Goal: Task Accomplishment & Management: Contribute content

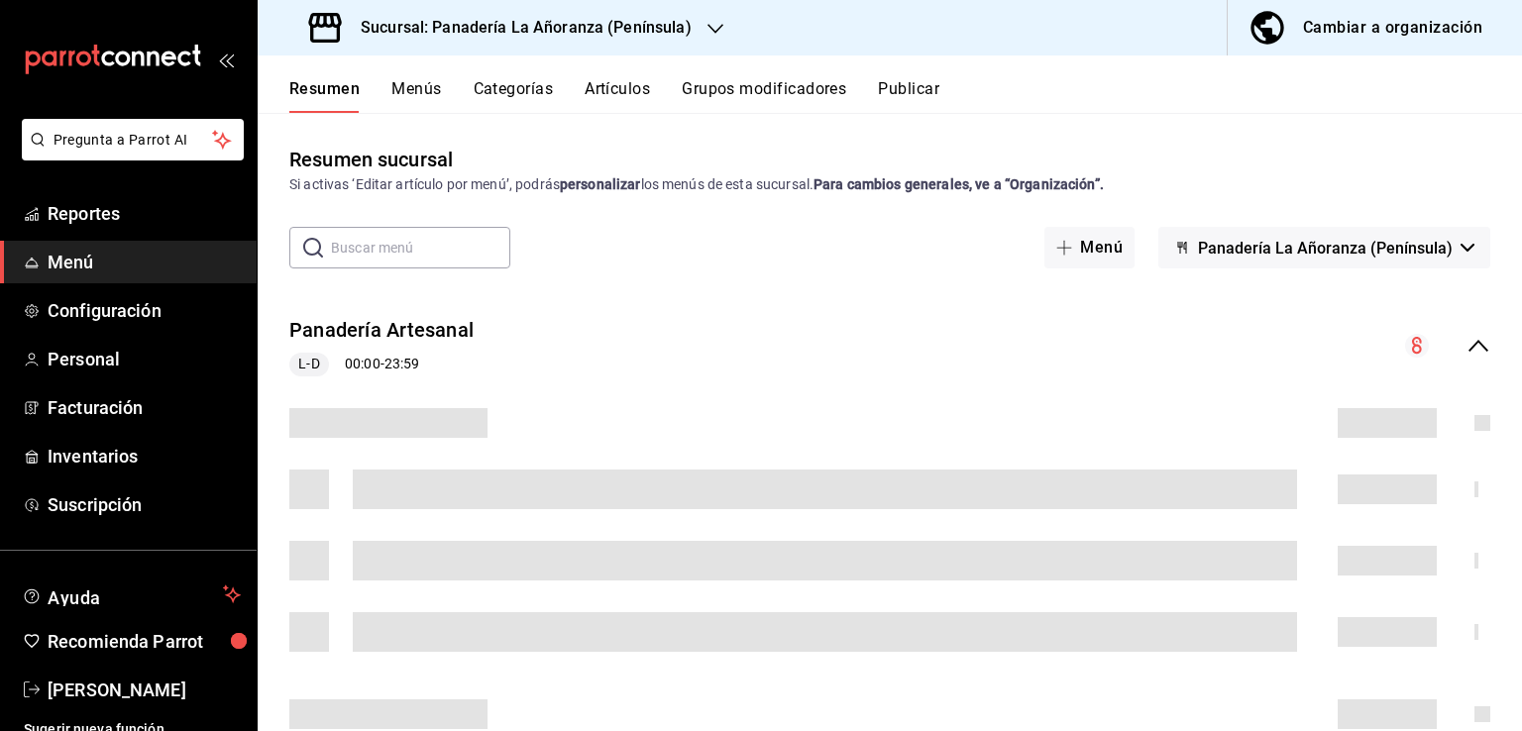
click at [1408, 165] on div "Resumen sucursal Si activas ‘Editar artículo por menú’, podrás personalizar los…" at bounding box center [890, 170] width 1264 height 51
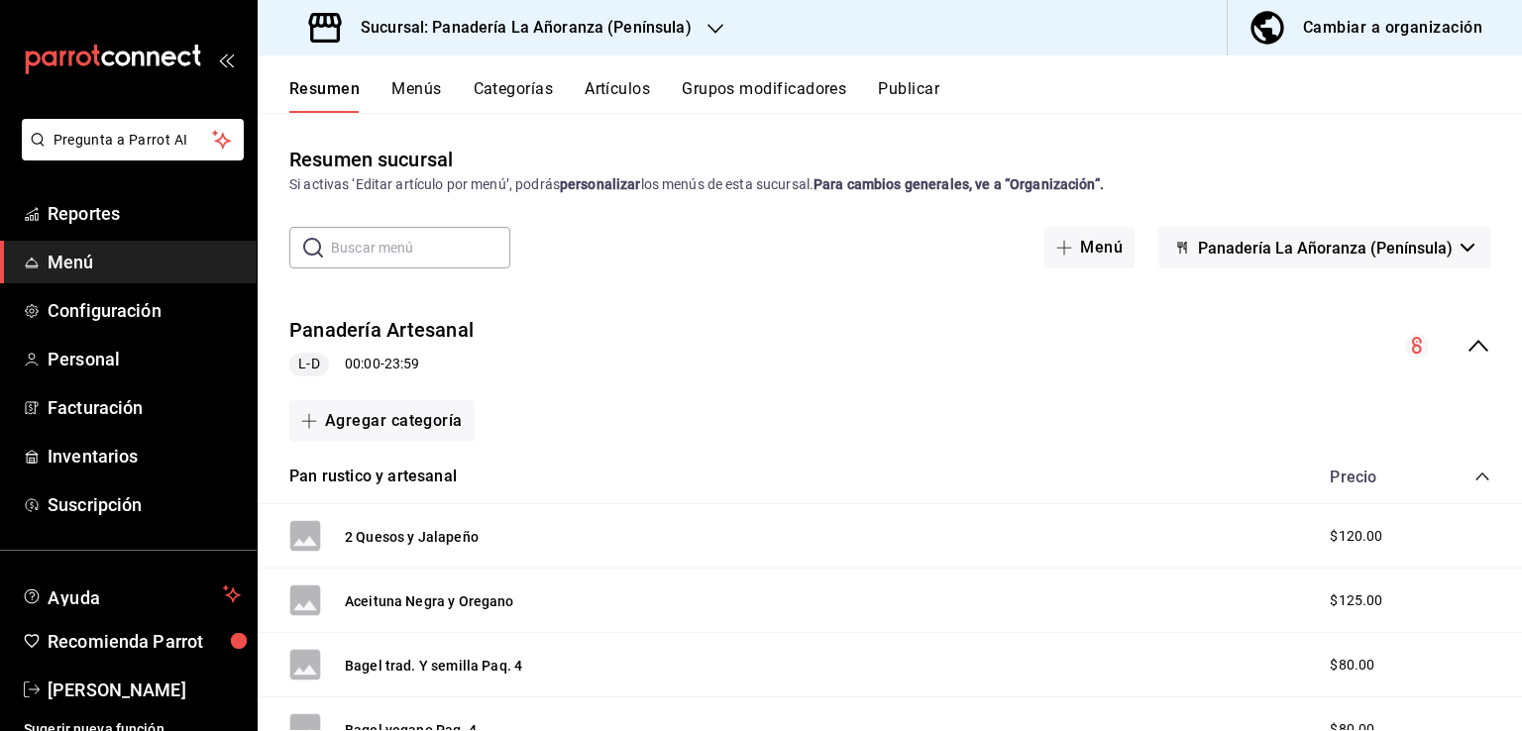
click at [83, 249] on span "Menú" at bounding box center [144, 262] width 193 height 27
click at [98, 215] on span "Reportes" at bounding box center [144, 213] width 193 height 27
click at [638, 85] on button "Artículos" at bounding box center [617, 96] width 65 height 34
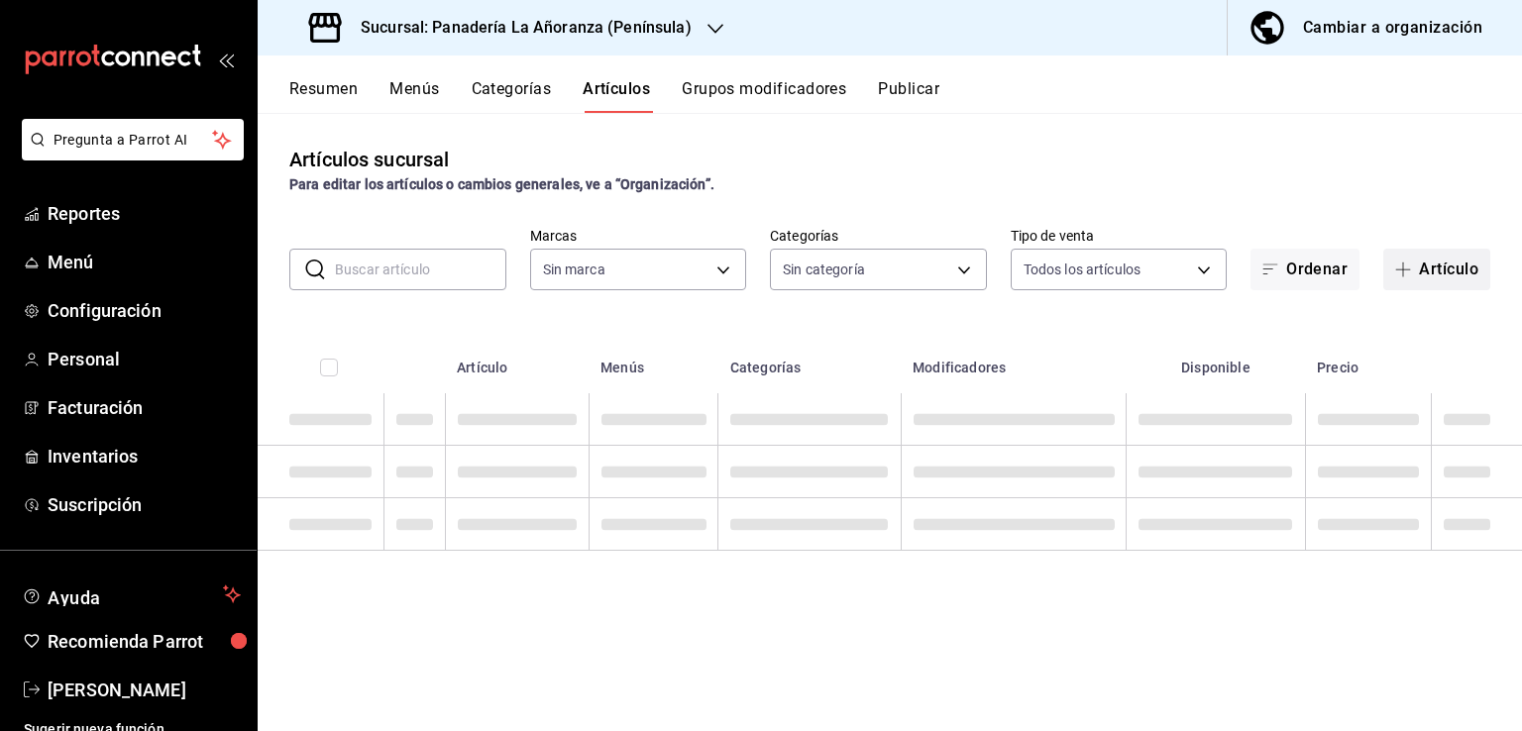
type input "bc32fe9c-f79f-43ec-842d-b84b6b67f407"
click at [1473, 276] on button "Artículo" at bounding box center [1436, 270] width 107 height 42
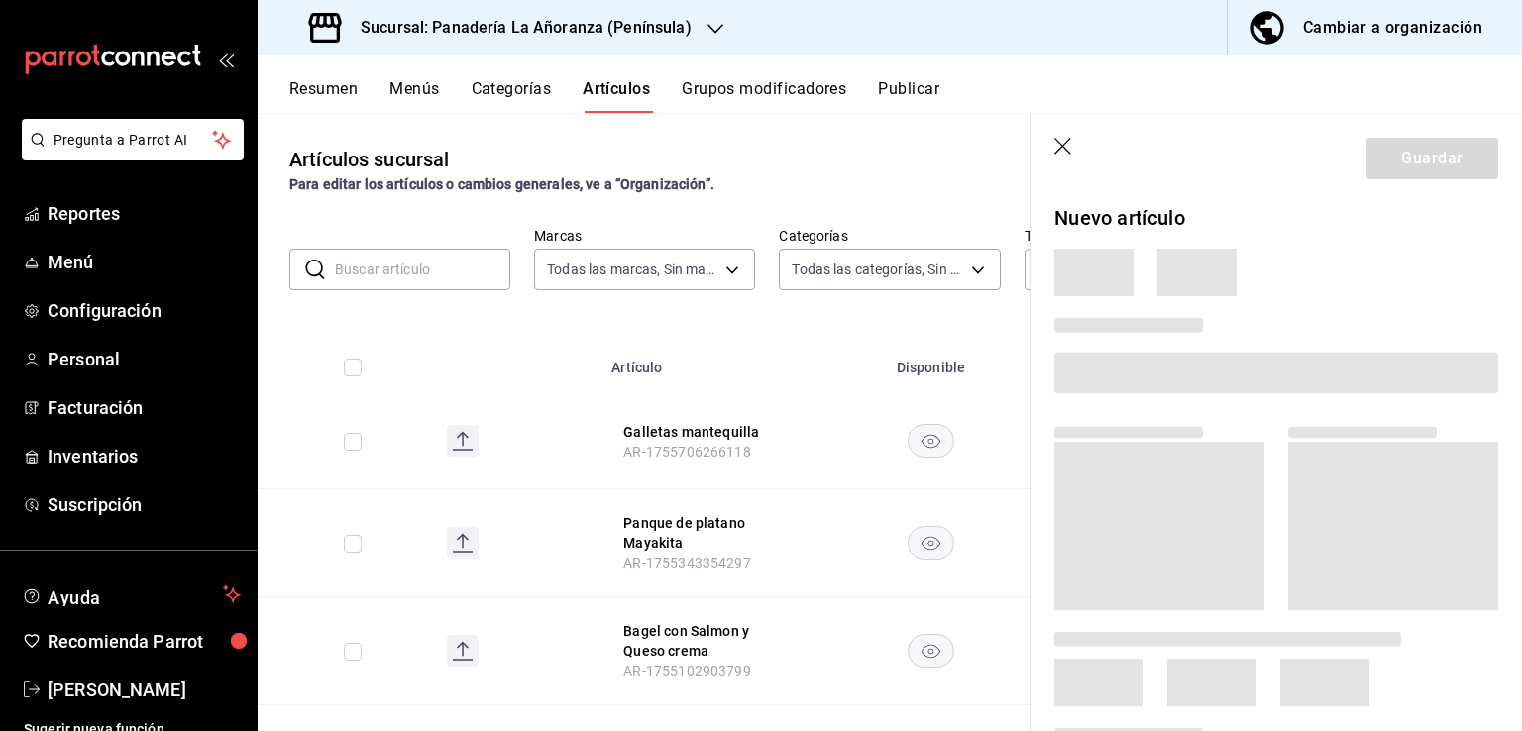
type input "29e11d11-bb5e-4f8b-8f41-bc7ab3ff516d,7abdef0c-6bbf-4879-9e13-605e1641767d,f66fd…"
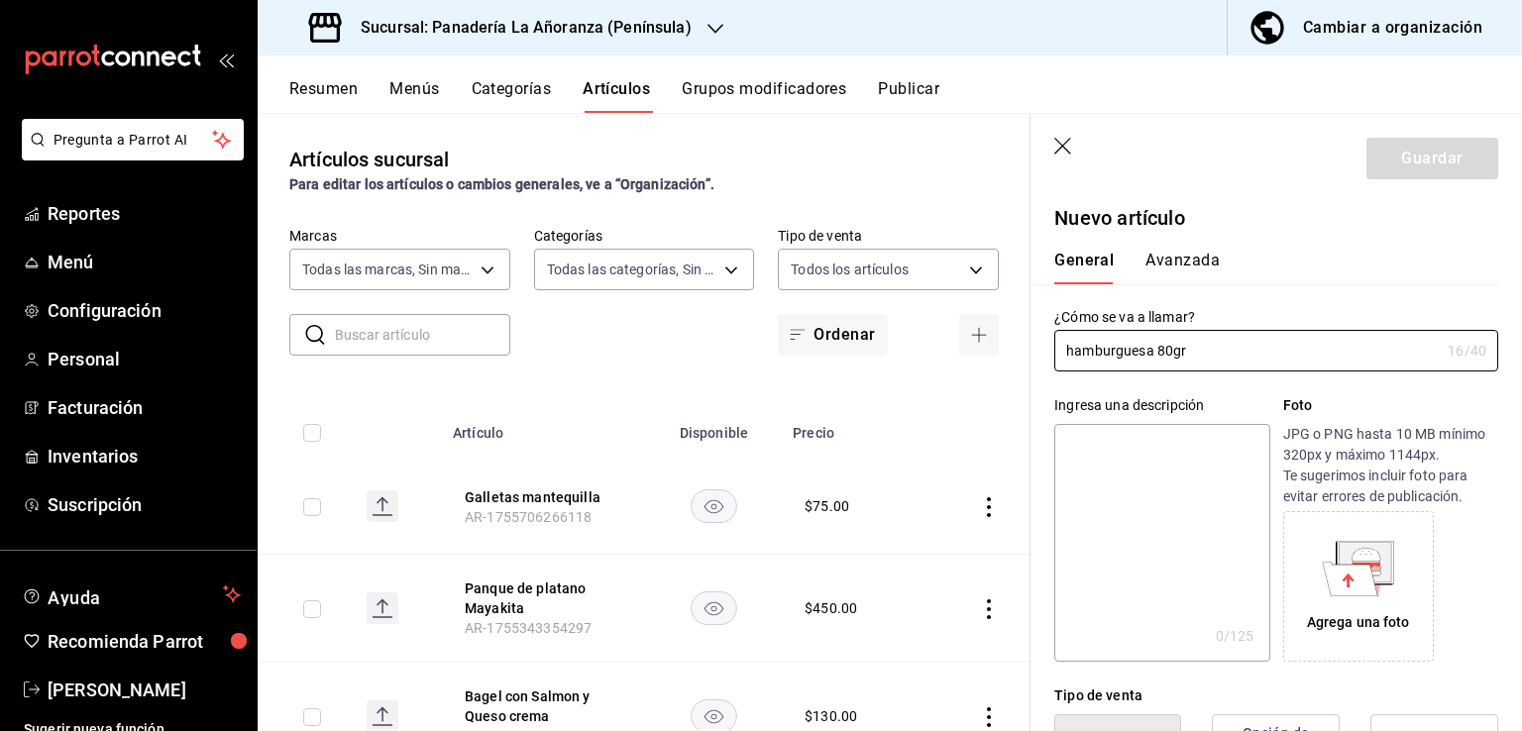
type input "hamburguesa 80gr"
click at [1146, 527] on textarea at bounding box center [1161, 543] width 215 height 238
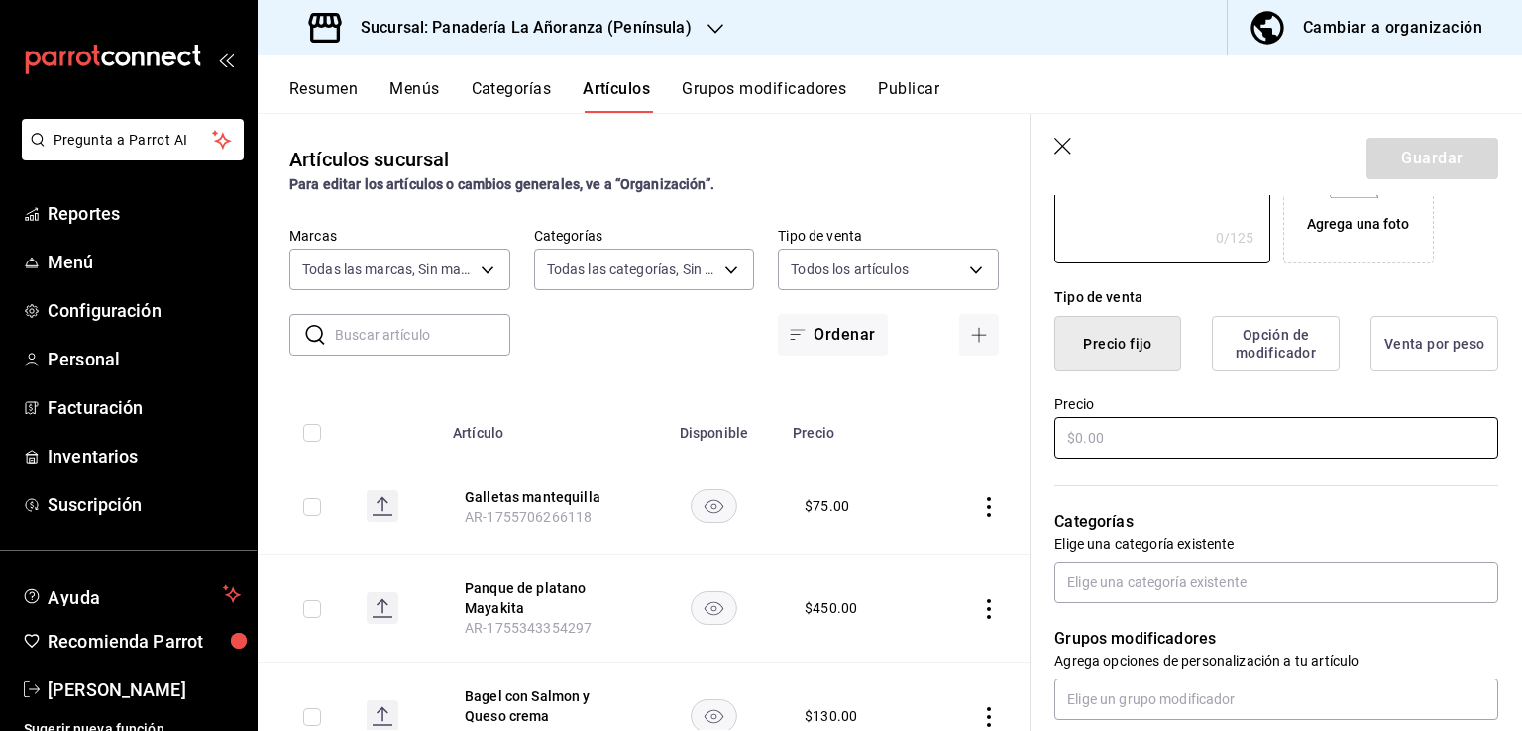
scroll to position [495, 0]
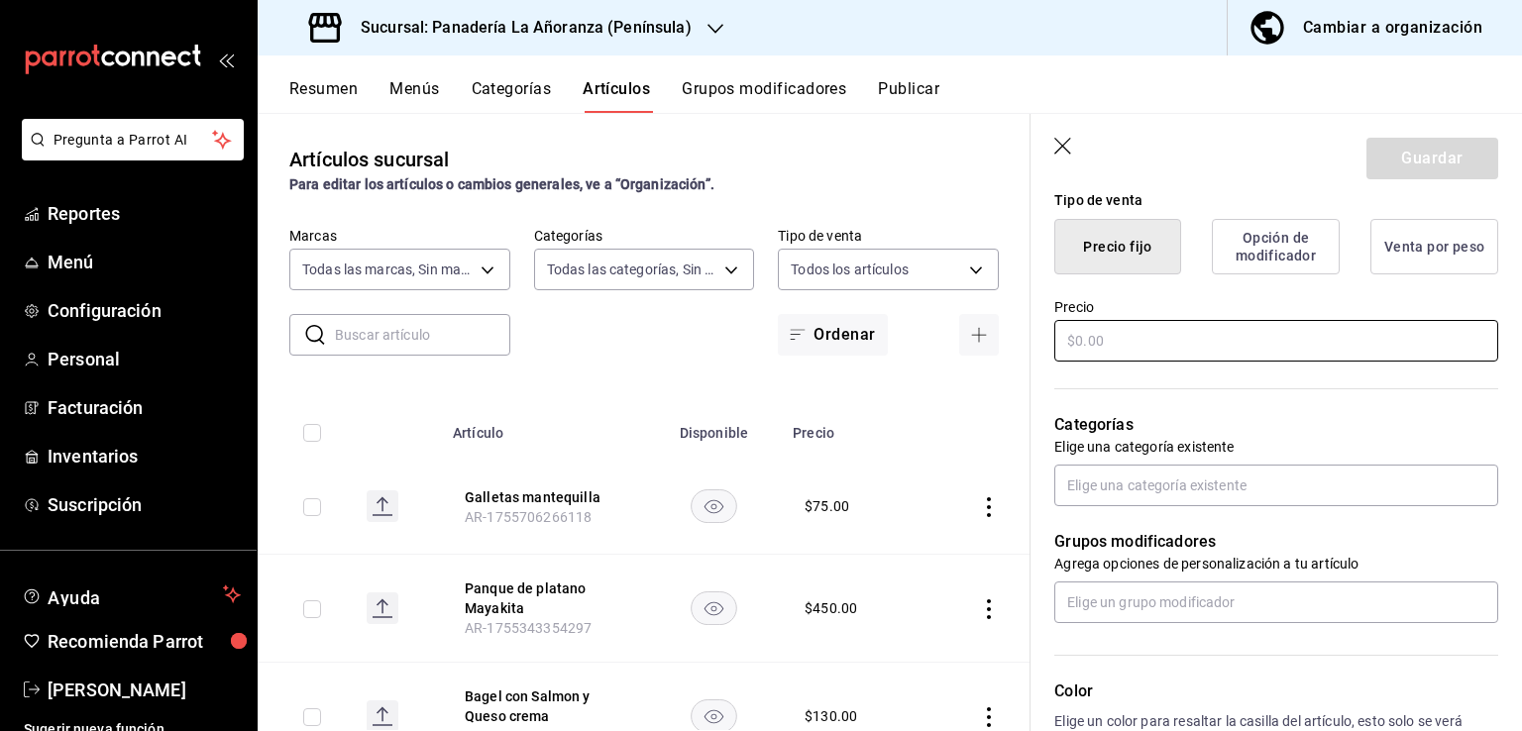
click at [1308, 340] on input "text" at bounding box center [1276, 341] width 444 height 42
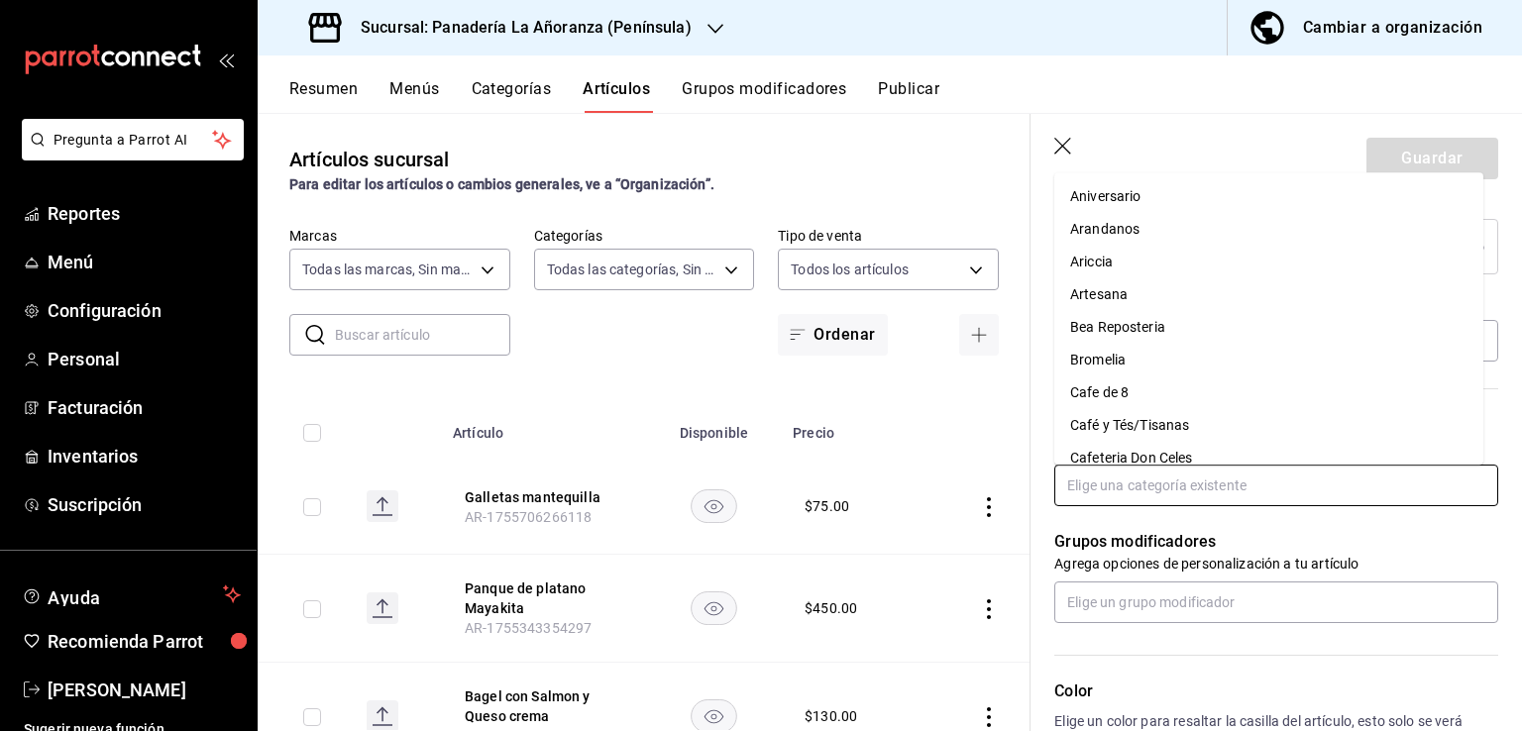
click at [1251, 486] on input "text" at bounding box center [1276, 486] width 444 height 42
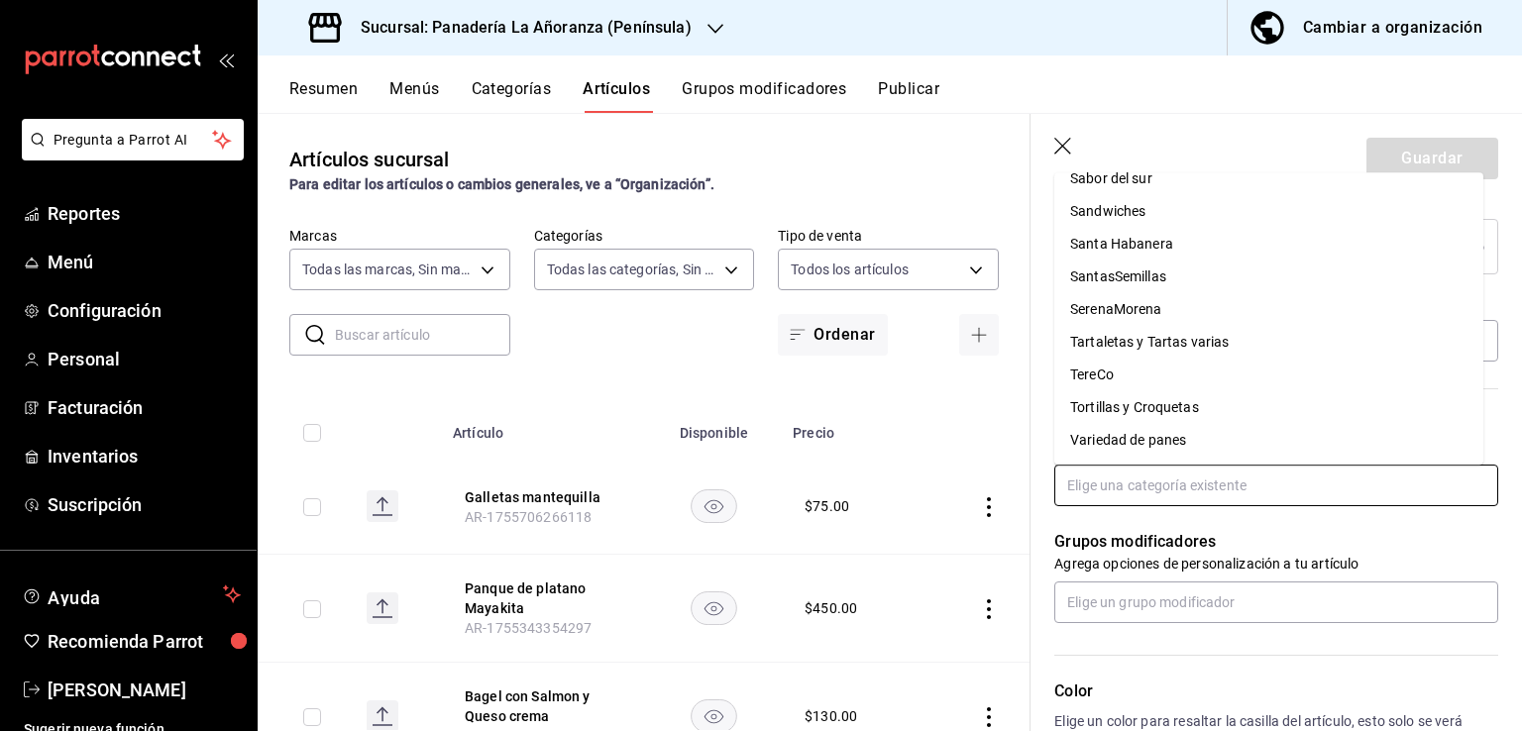
click at [1276, 434] on li "Variedad de panes" at bounding box center [1268, 440] width 429 height 33
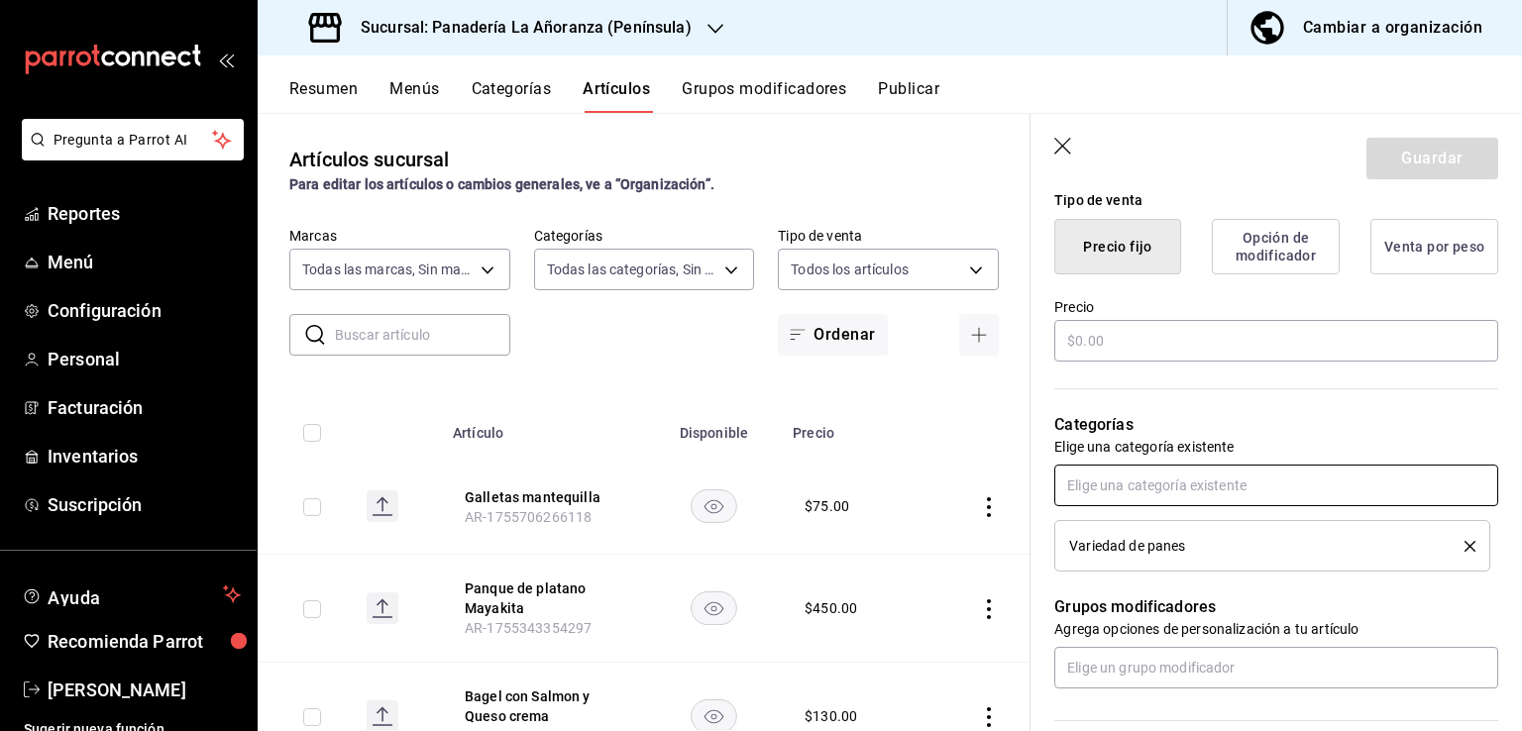
click at [1316, 480] on input "text" at bounding box center [1276, 486] width 444 height 42
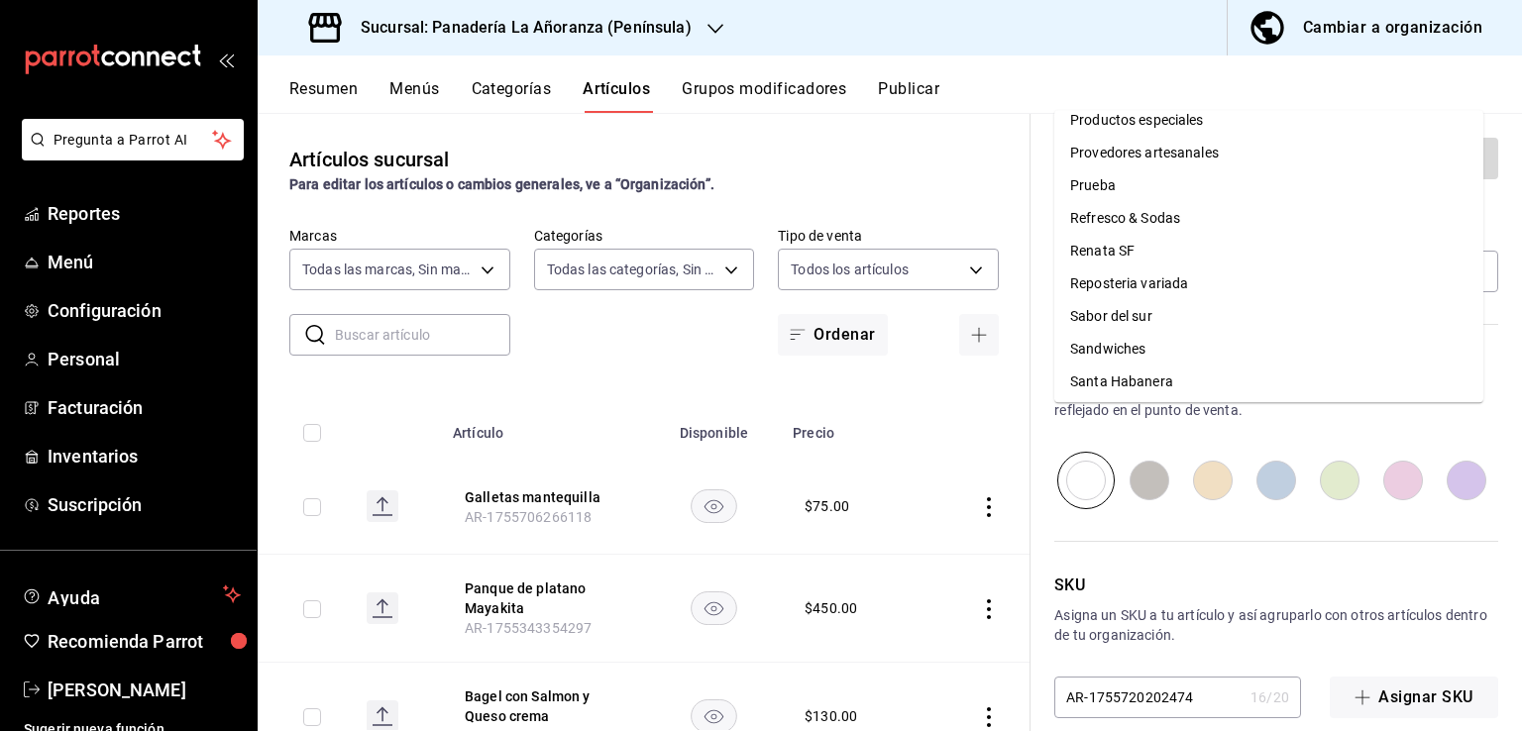
scroll to position [1487, 0]
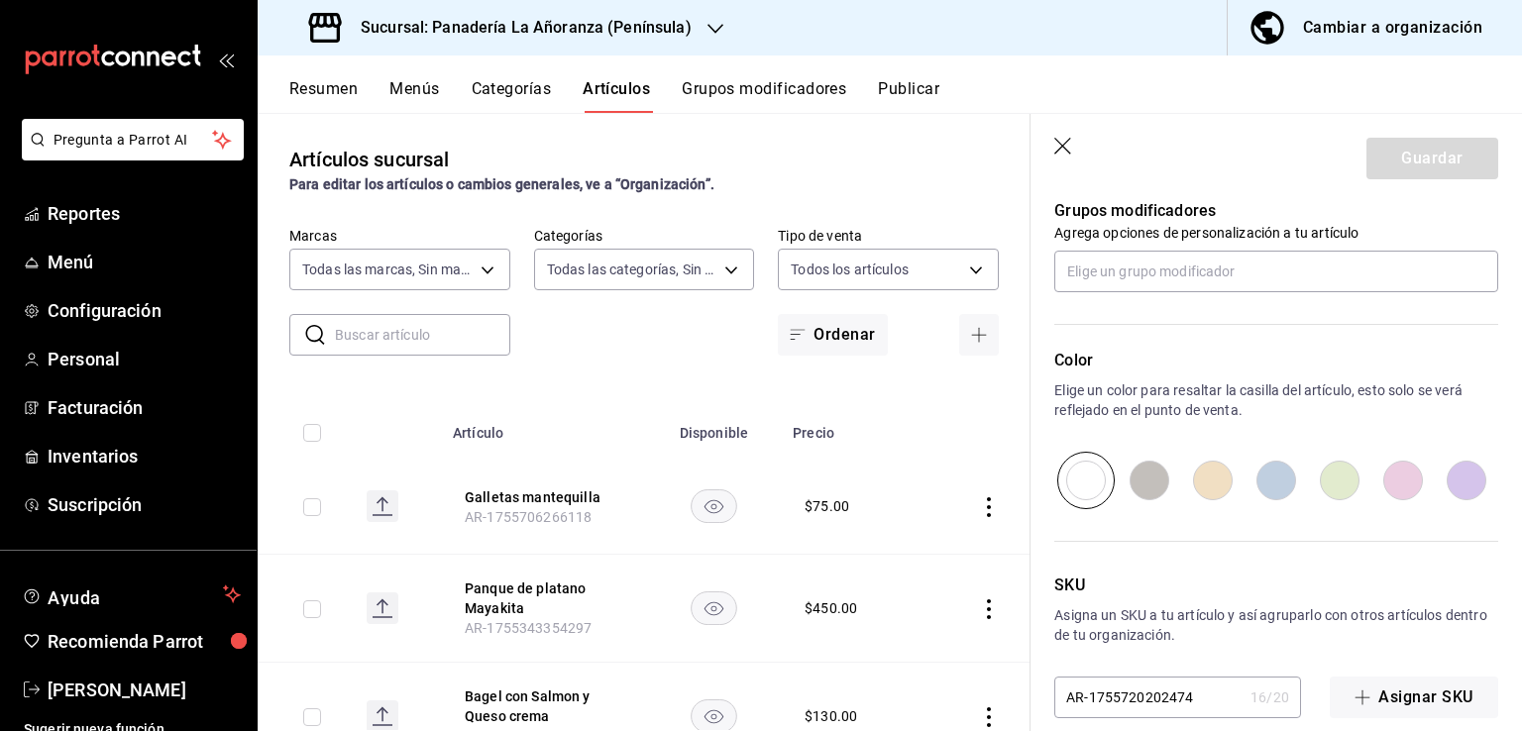
click at [1145, 554] on div "SKU Asigna un SKU a tu artículo y así agruparlo con otros artículos dentro de t…" at bounding box center [1264, 613] width 468 height 209
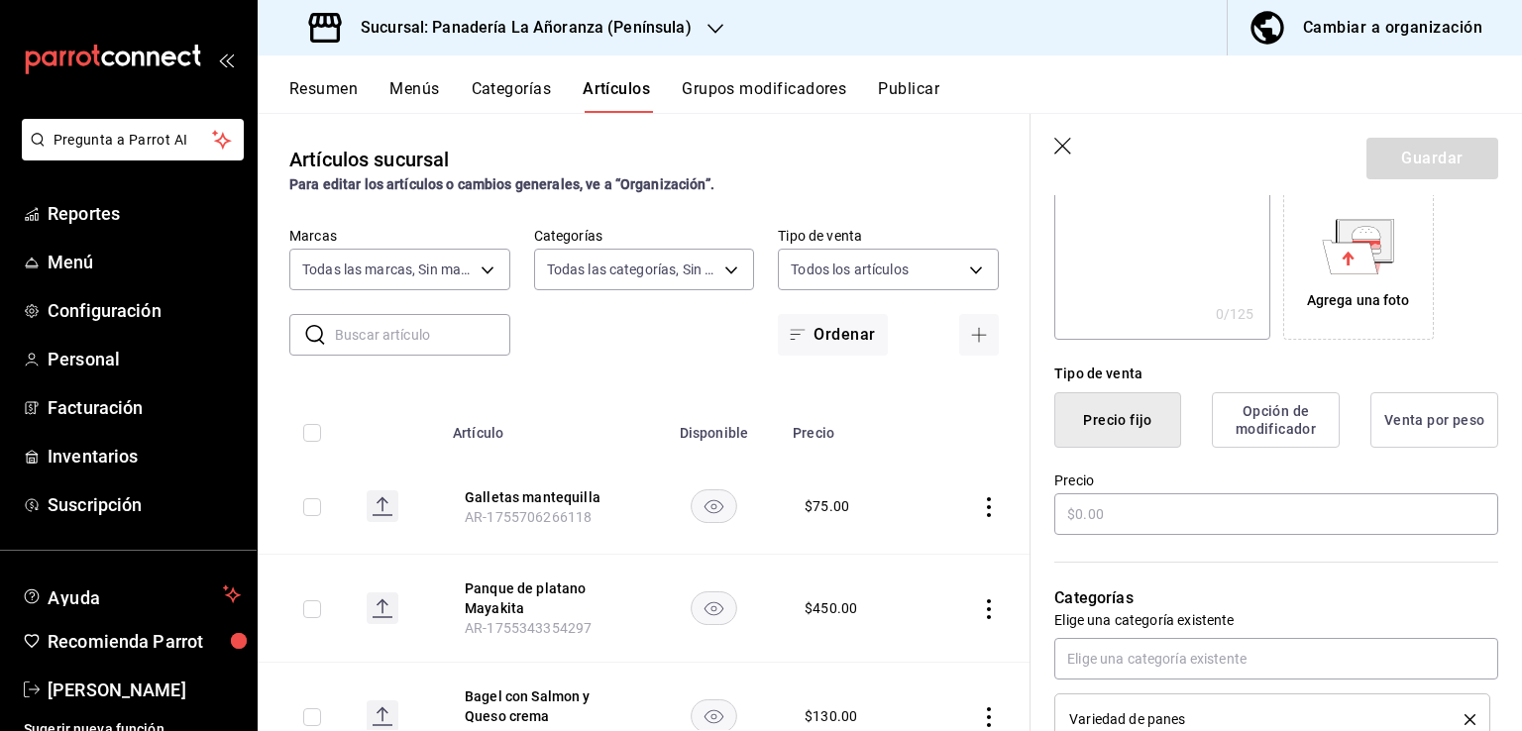
scroll to position [323, 0]
click at [1177, 512] on input "text" at bounding box center [1276, 513] width 444 height 42
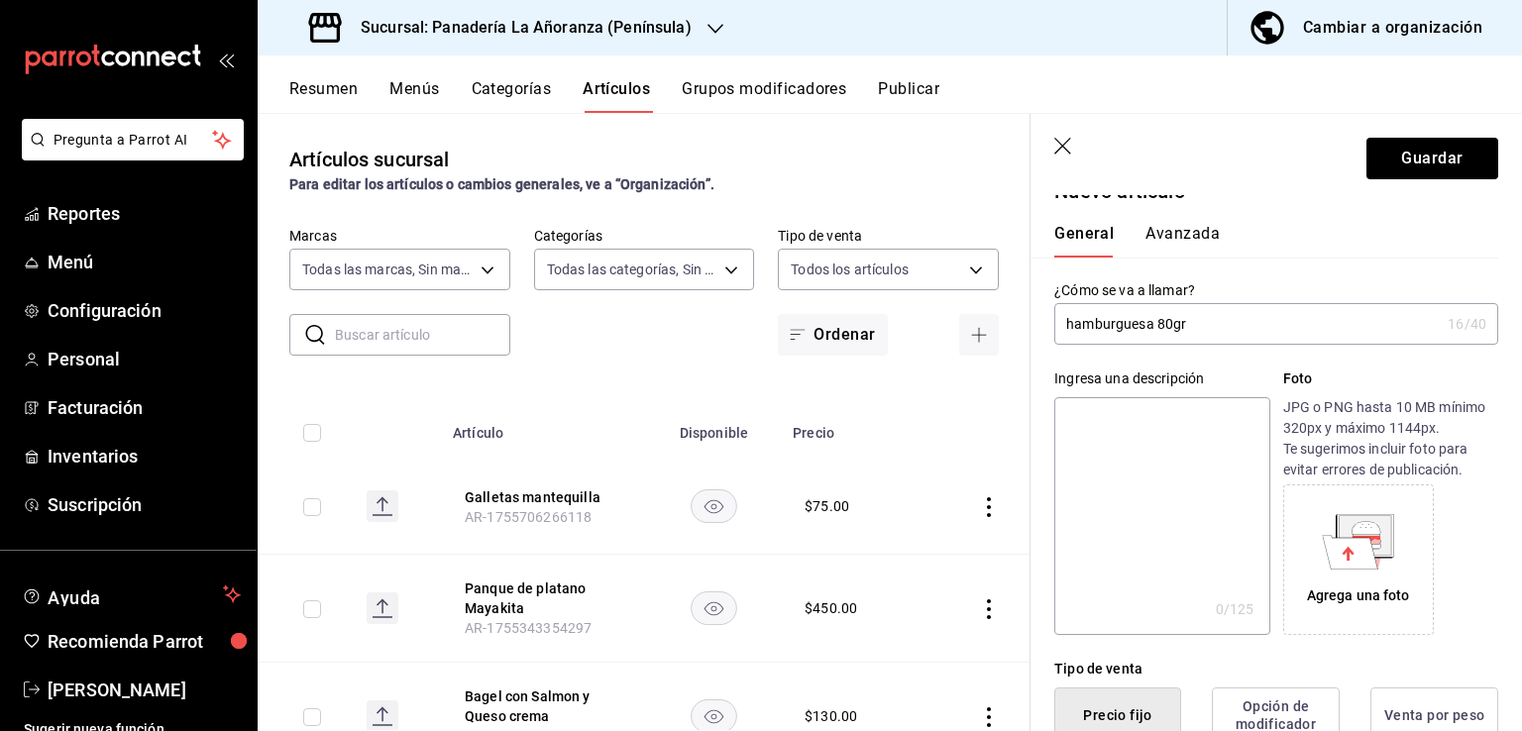
scroll to position [0, 0]
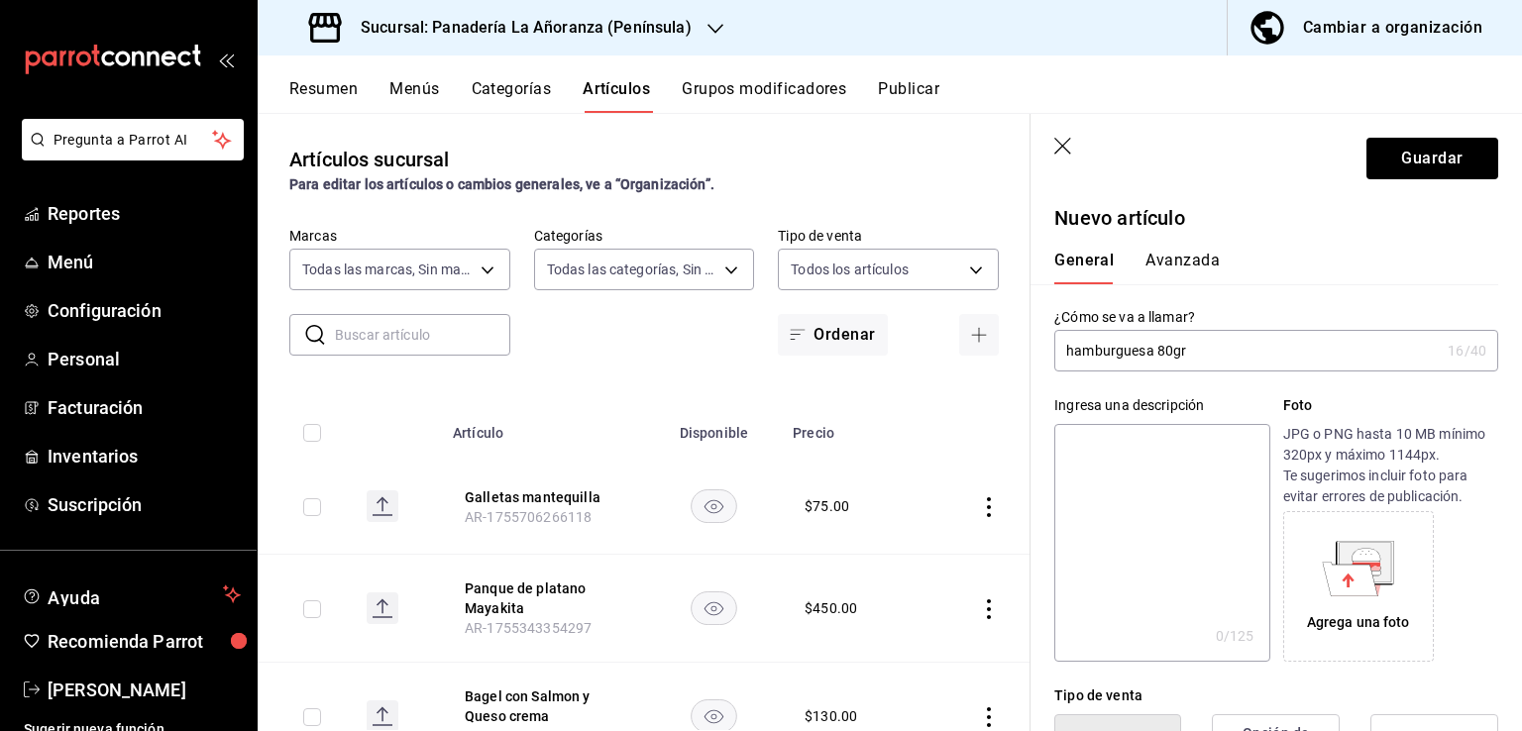
type input "$13.00"
click at [1205, 257] on button "Avanzada" at bounding box center [1182, 268] width 74 height 34
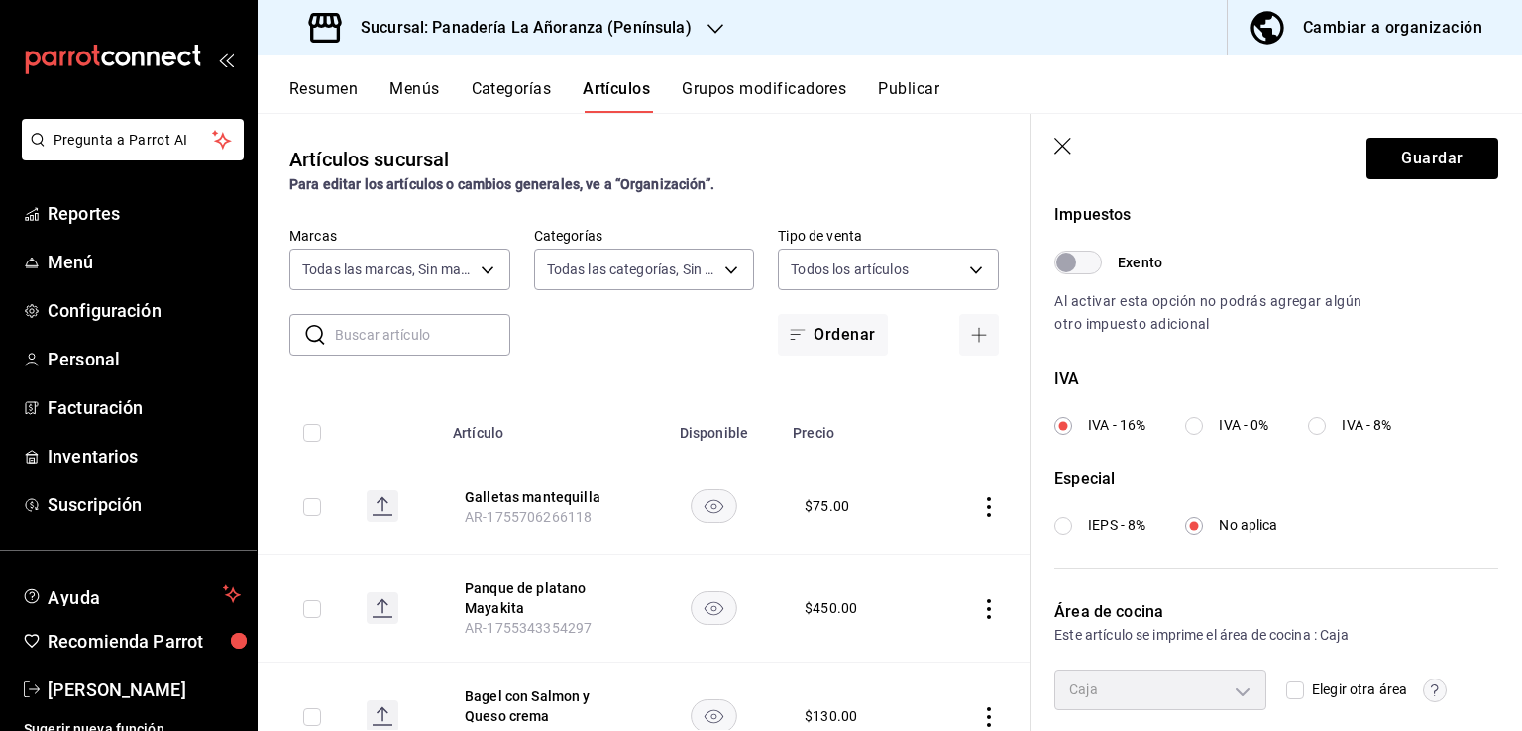
scroll to position [668, 0]
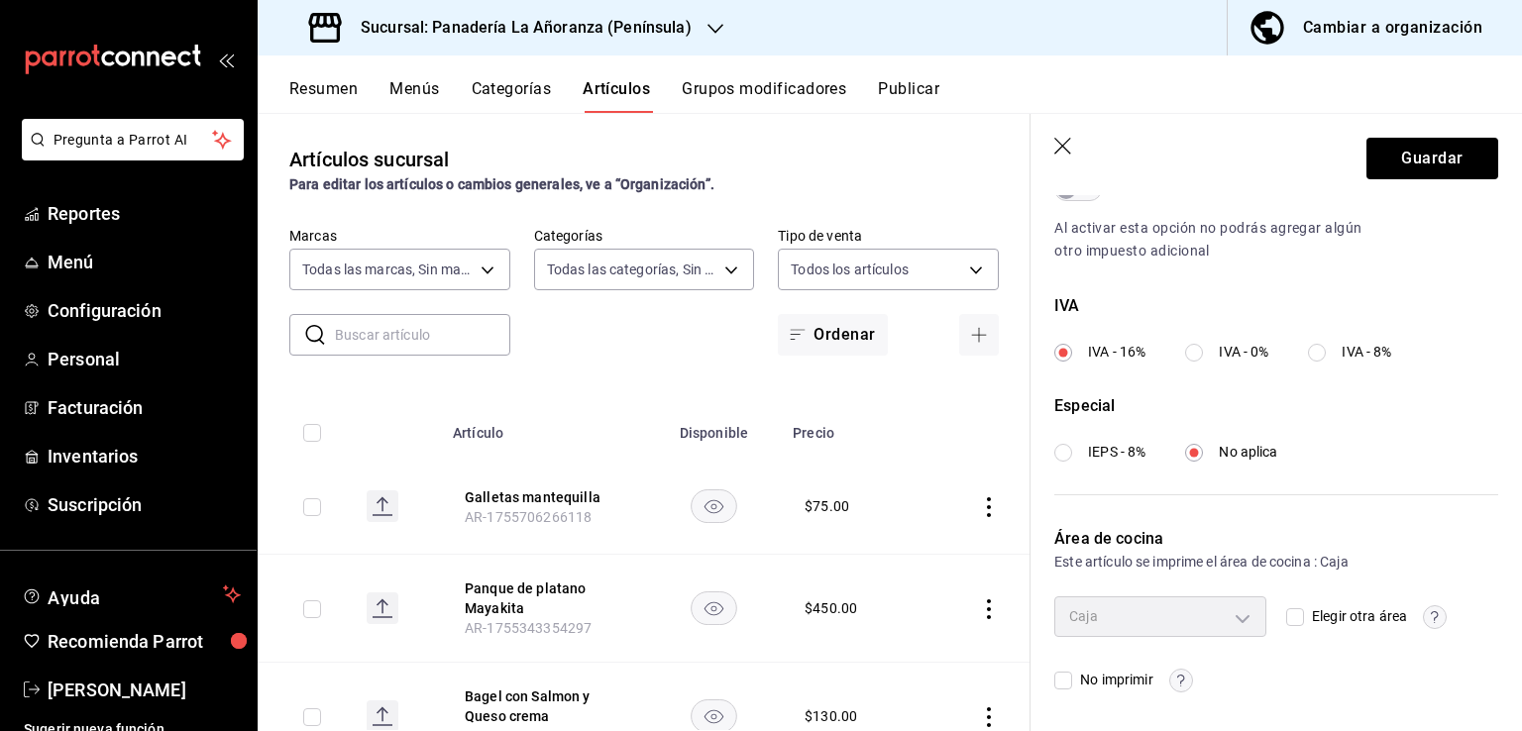
click at [1061, 450] on input "IEPS - 8%" at bounding box center [1063, 453] width 18 height 18
radio input "true"
radio input "false"
radio input "true"
click at [1443, 152] on button "Guardar" at bounding box center [1432, 159] width 132 height 42
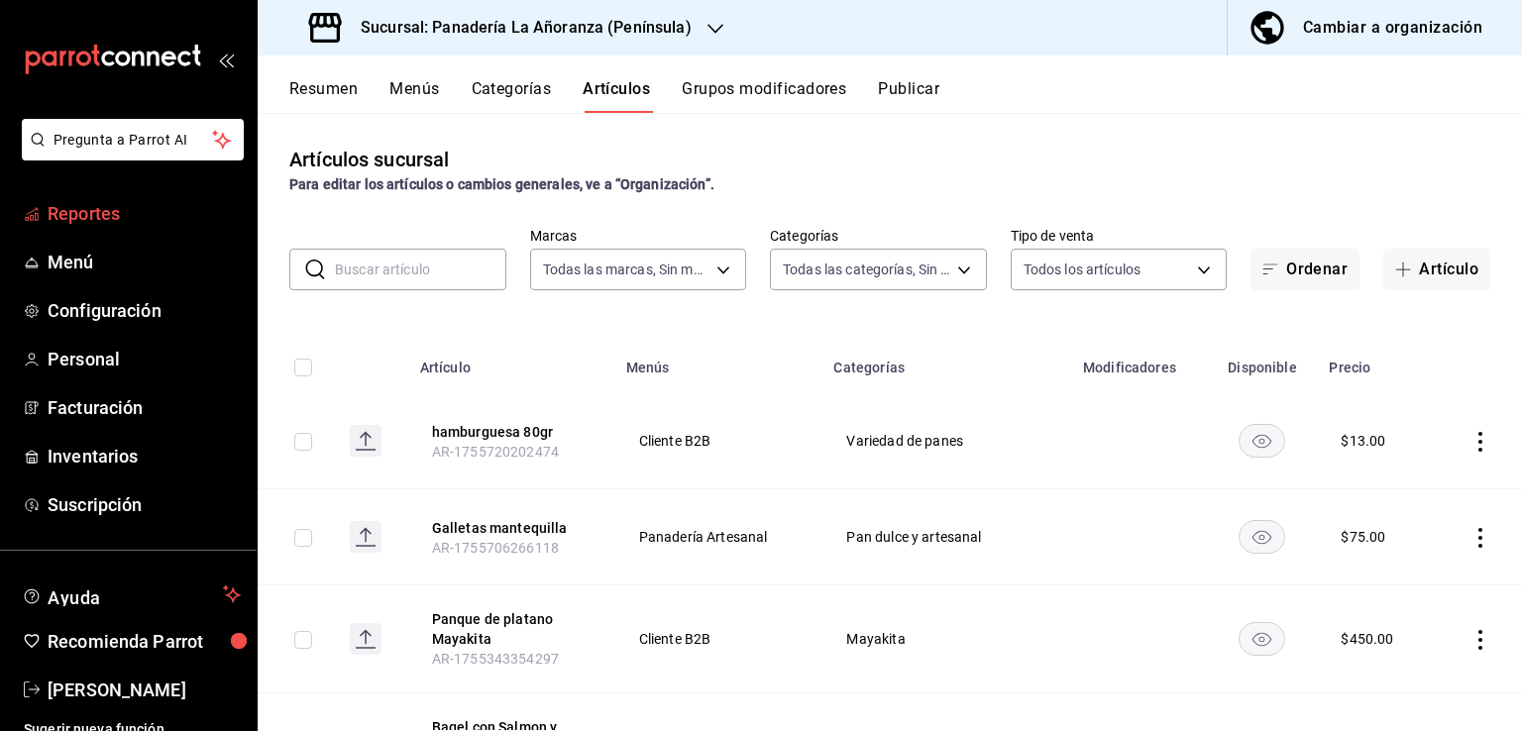
click at [65, 225] on span "Reportes" at bounding box center [144, 213] width 193 height 27
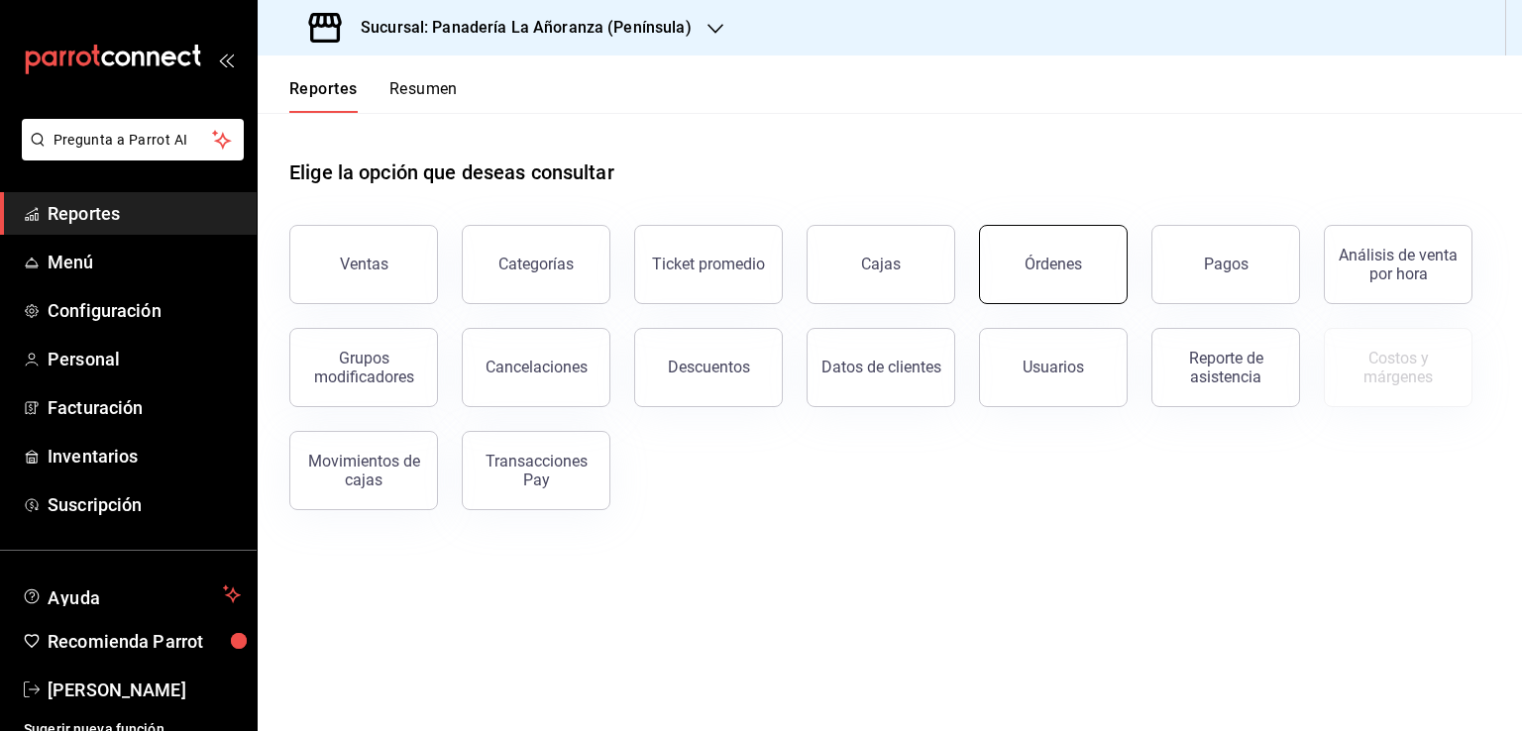
click at [1063, 276] on button "Órdenes" at bounding box center [1053, 264] width 149 height 79
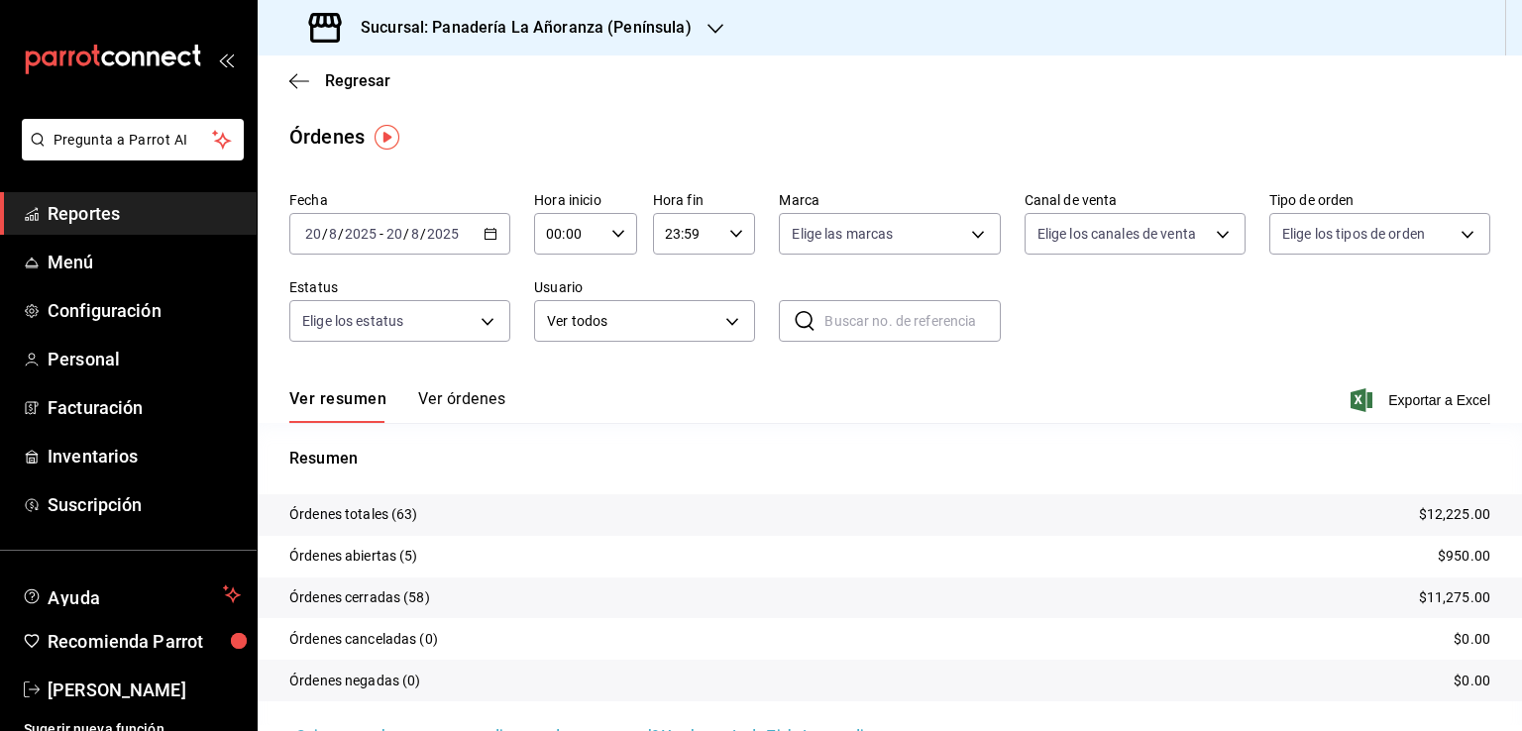
click at [99, 213] on span "Reportes" at bounding box center [144, 213] width 193 height 27
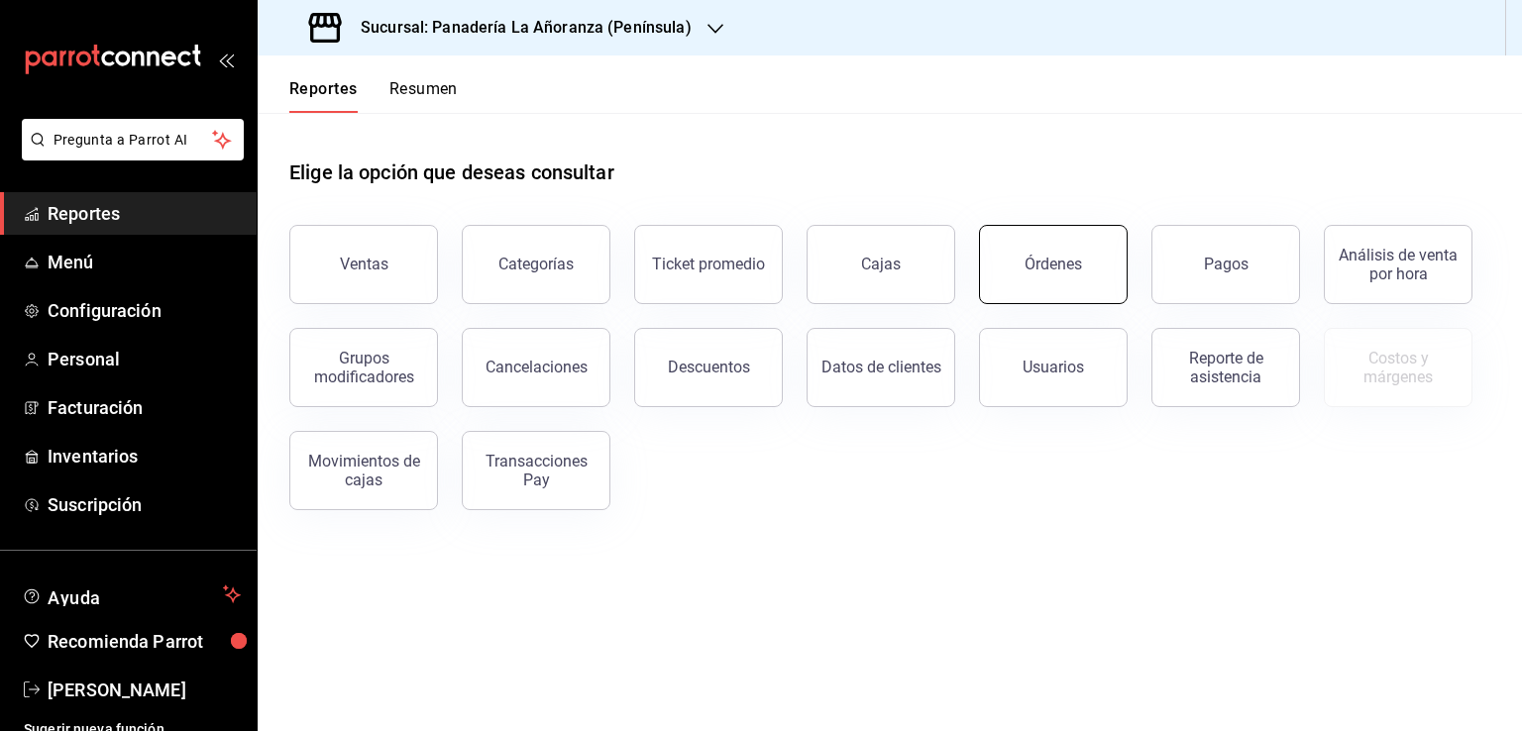
click at [1060, 279] on button "Órdenes" at bounding box center [1053, 264] width 149 height 79
